Goal: Task Accomplishment & Management: Use online tool/utility

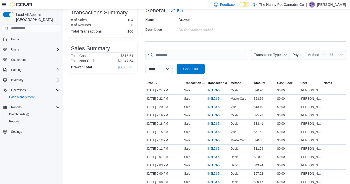
scroll to position [37, 0]
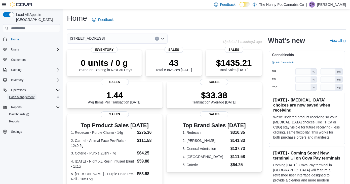
click at [22, 95] on span "Cash Management" at bounding box center [21, 97] width 25 height 4
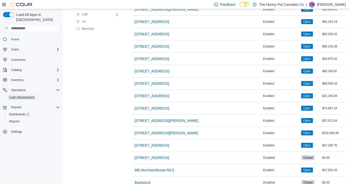
scroll to position [442, 0]
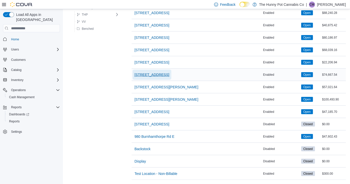
click at [145, 72] on span "600 Fleet St" at bounding box center [152, 74] width 35 height 5
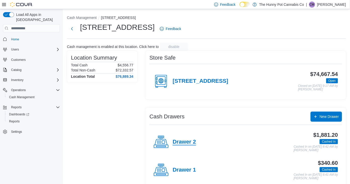
click at [188, 142] on h4 "Drawer 2" at bounding box center [184, 142] width 23 height 7
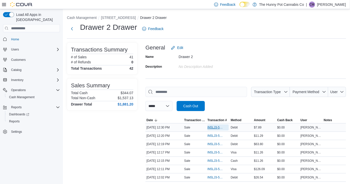
click at [219, 126] on span "IN5LJ3-5960033" at bounding box center [216, 127] width 16 height 4
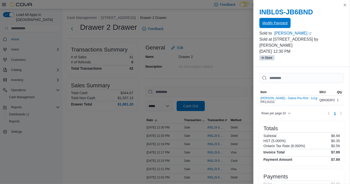
click at [280, 25] on span "Modify Payment" at bounding box center [275, 22] width 25 height 5
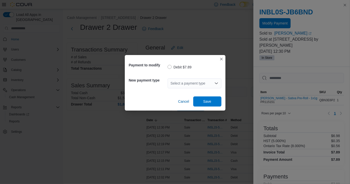
click at [184, 86] on div "Select a payment type" at bounding box center [195, 83] width 54 height 10
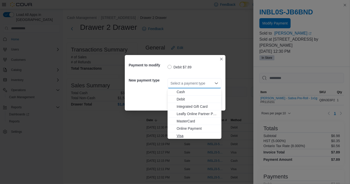
click at [182, 134] on span "Visa" at bounding box center [198, 135] width 42 height 5
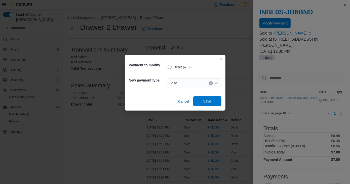
click at [204, 103] on span "Save" at bounding box center [208, 100] width 8 height 5
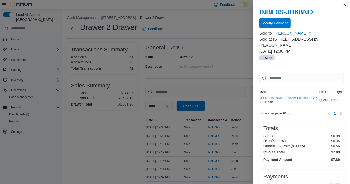
click at [347, 5] on button "Close this dialog" at bounding box center [345, 5] width 6 height 6
